Goal: Task Accomplishment & Management: Complete application form

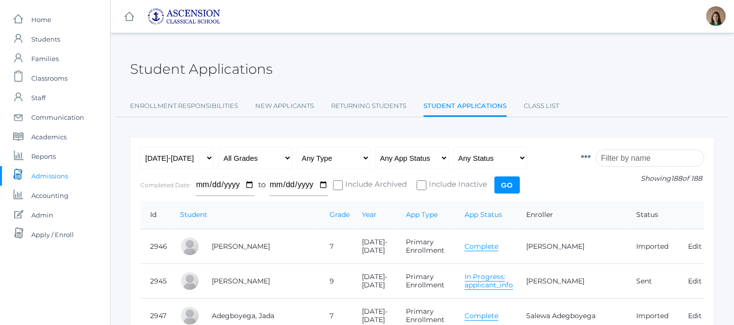
scroll to position [5999, 0]
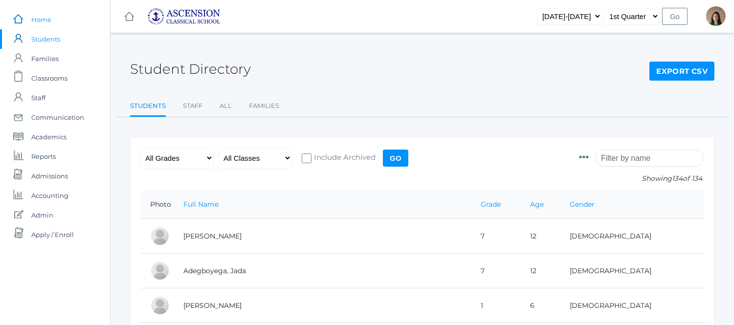
click at [40, 17] on span "Home" at bounding box center [41, 20] width 20 height 20
